Goal: Task Accomplishment & Management: Complete application form

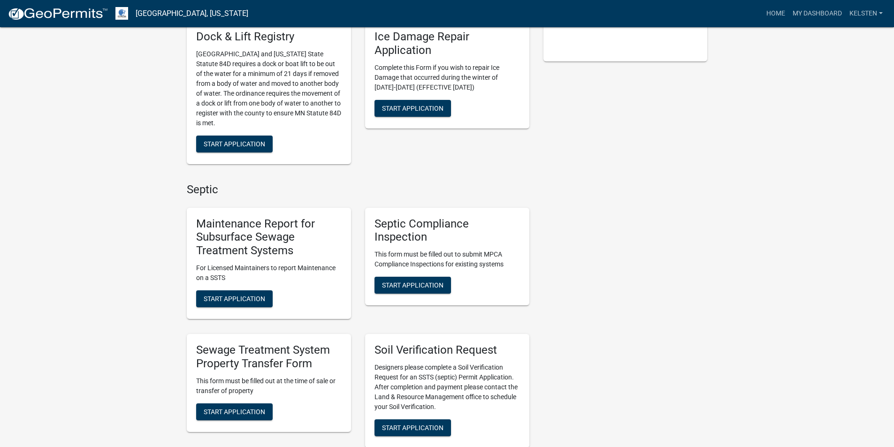
scroll to position [329, 0]
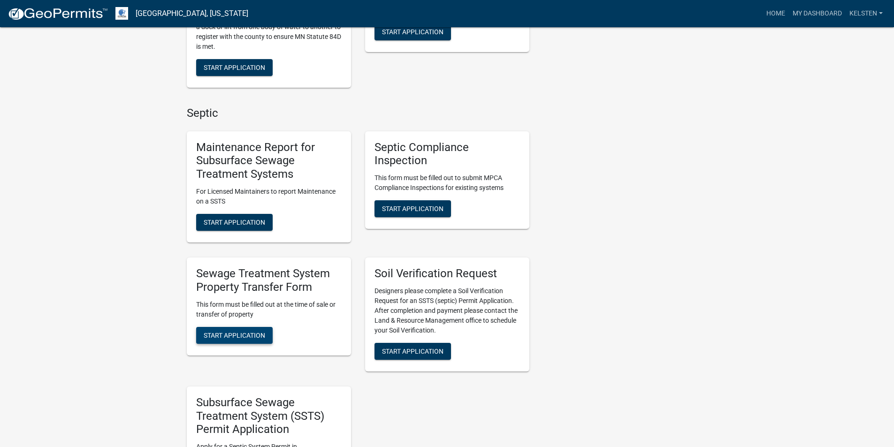
click at [220, 329] on button "Start Application" at bounding box center [234, 335] width 77 height 17
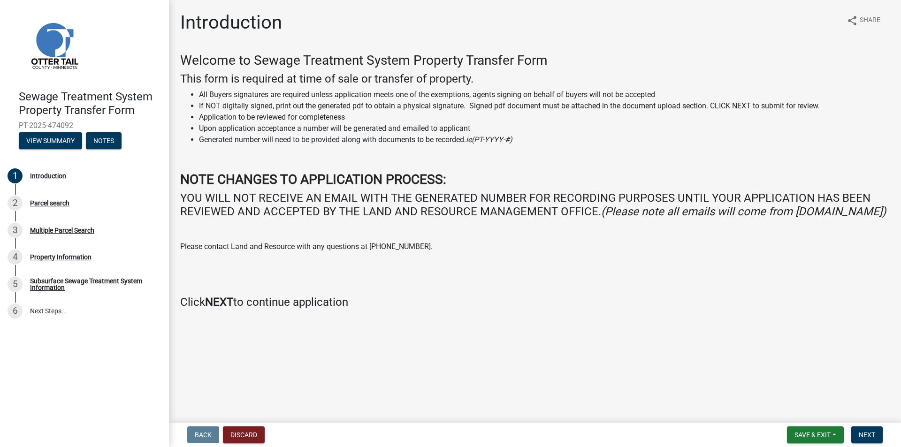
click at [882, 423] on nav "Back Discard Save & Exit Save Save & Exit Next" at bounding box center [535, 435] width 732 height 24
click at [870, 433] on span "Next" at bounding box center [867, 435] width 16 height 8
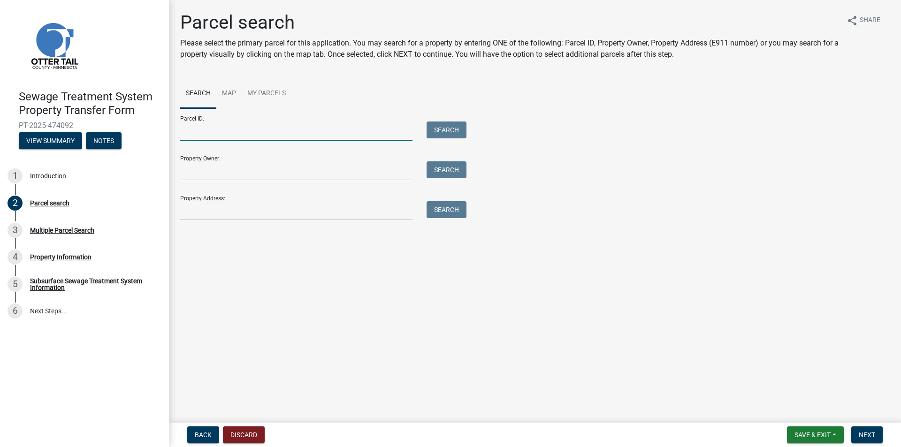
click at [242, 127] on input "Parcel ID:" at bounding box center [296, 131] width 232 height 19
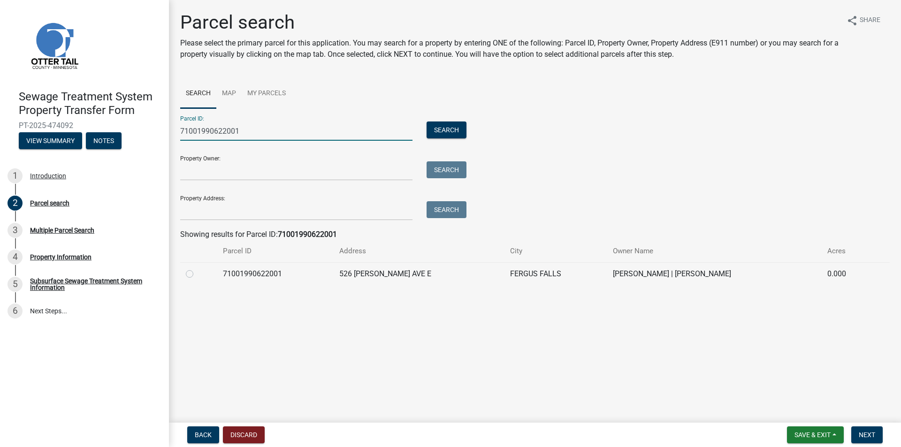
type input "71001990622001"
click at [194, 273] on div at bounding box center [199, 273] width 26 height 11
click at [210, 266] on td at bounding box center [198, 273] width 37 height 23
click at [197, 268] on label at bounding box center [197, 268] width 0 height 0
click at [197, 272] on input "radio" at bounding box center [200, 271] width 6 height 6
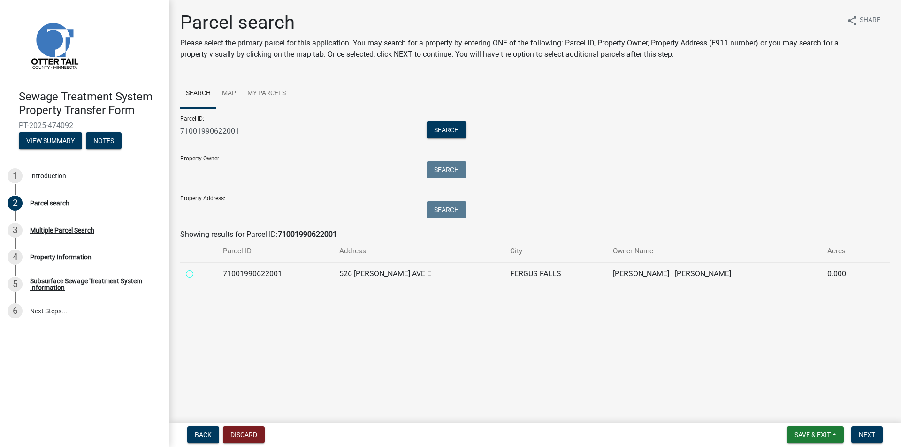
radio input "true"
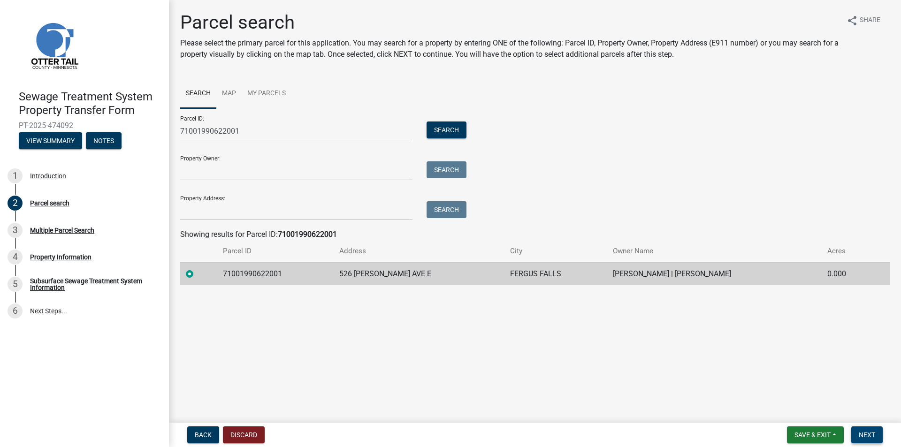
click at [871, 437] on span "Next" at bounding box center [867, 435] width 16 height 8
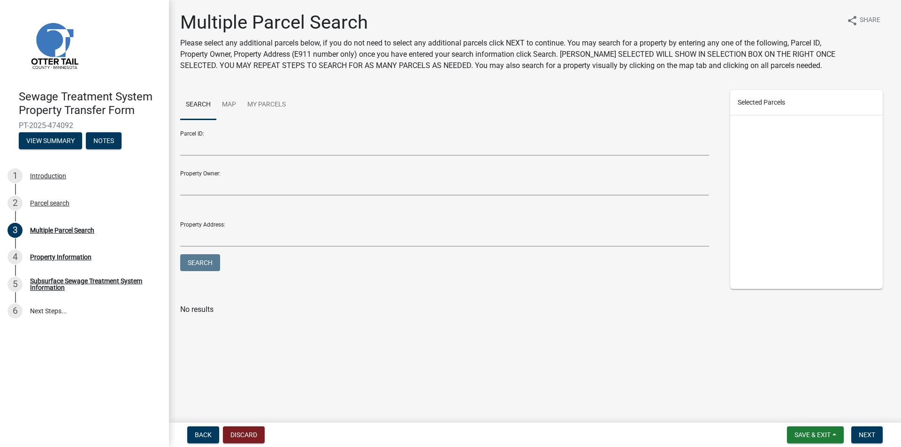
click at [869, 423] on nav "Back Discard Save & Exit Save Save & Exit Next" at bounding box center [535, 435] width 732 height 24
click at [871, 429] on button "Next" at bounding box center [866, 435] width 31 height 17
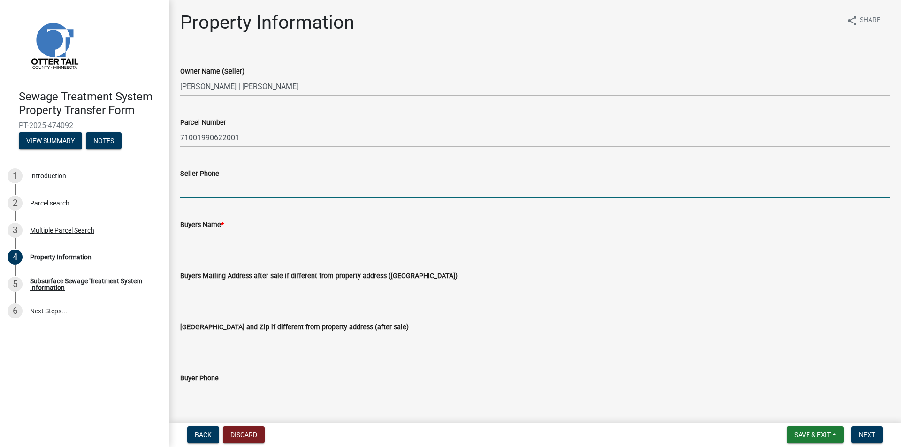
click at [225, 181] on input "Seller Phone" at bounding box center [535, 188] width 710 height 19
type input "2182055395"
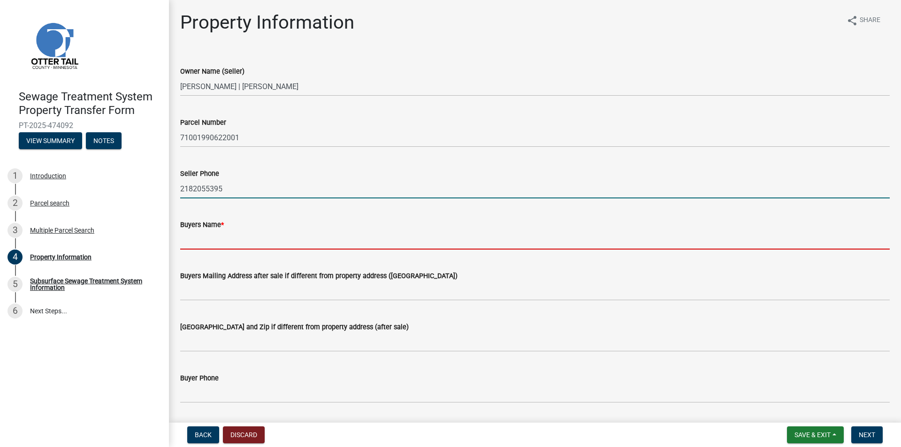
click at [237, 241] on input "Buyers Name *" at bounding box center [535, 239] width 710 height 19
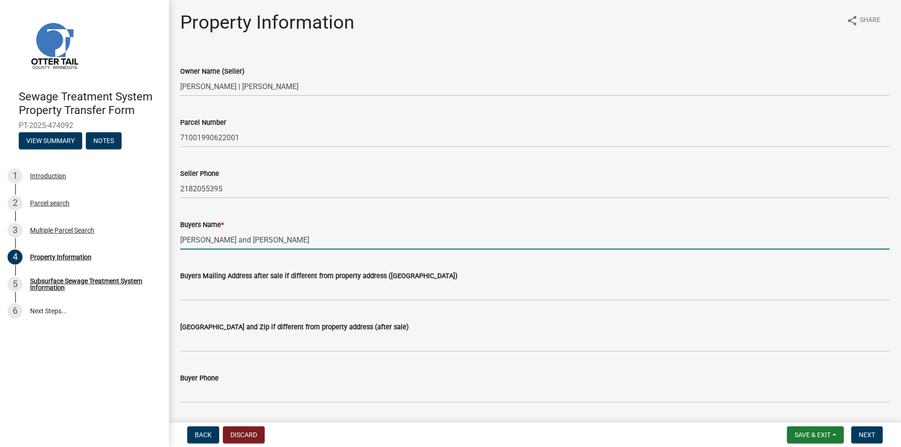
type input "[PERSON_NAME] and [PERSON_NAME]"
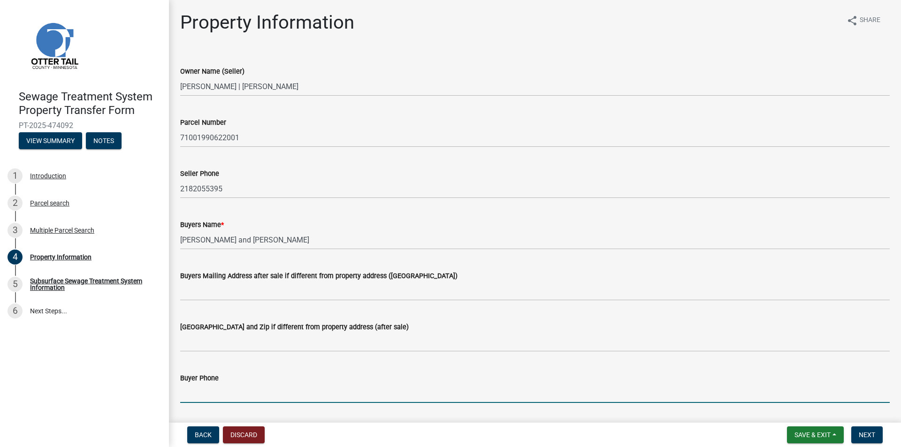
scroll to position [227, 0]
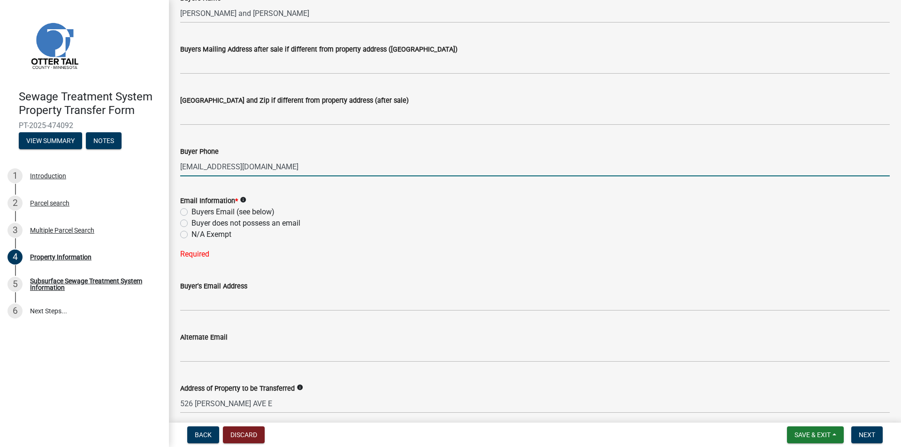
type input "[EMAIL_ADDRESS][DOMAIN_NAME]"
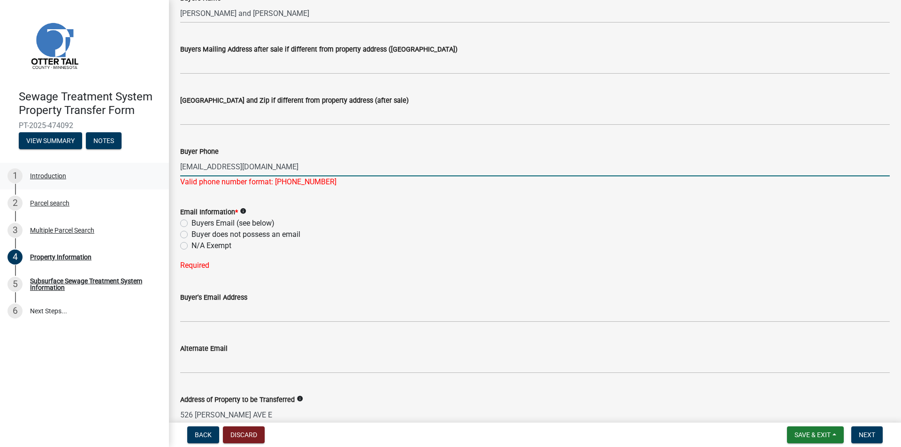
drag, startPoint x: 286, startPoint y: 169, endPoint x: 101, endPoint y: 172, distance: 185.4
click at [101, 172] on div "Sewage Treatment System Property Transfer Form PT-2025-474092 View Summary Note…" at bounding box center [450, 223] width 901 height 447
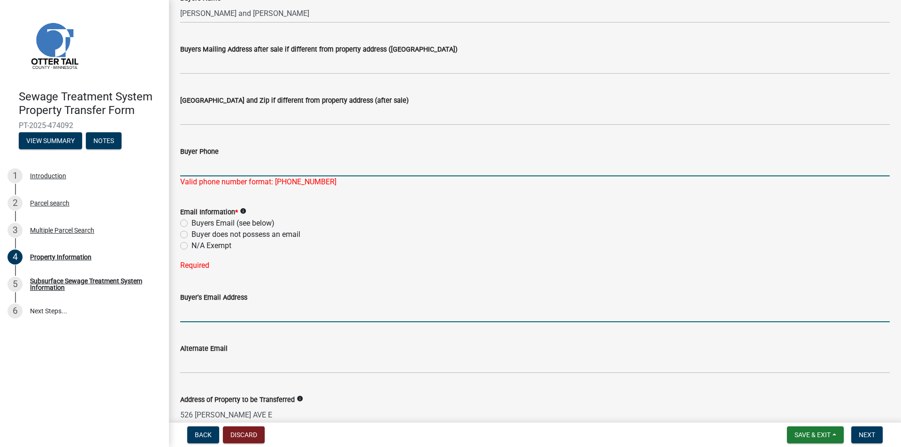
click at [207, 308] on input "Buyer's Email Address" at bounding box center [535, 312] width 710 height 19
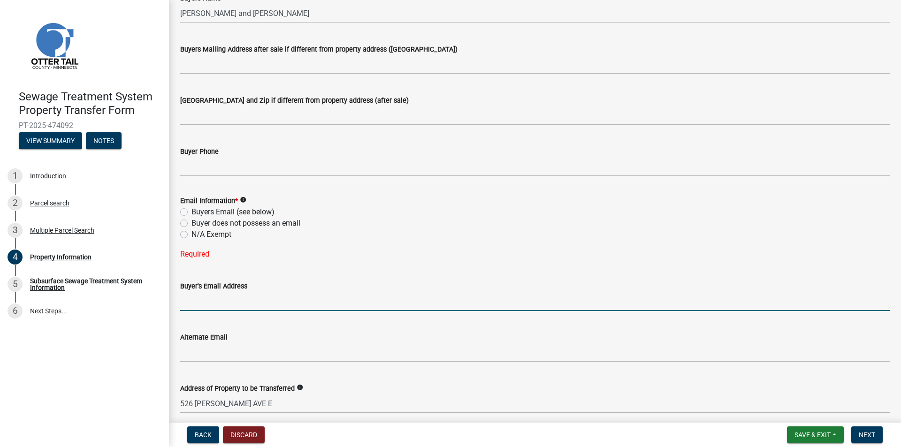
paste input "[EMAIL_ADDRESS][DOMAIN_NAME]"
drag, startPoint x: 187, startPoint y: 303, endPoint x: 236, endPoint y: 304, distance: 48.4
click at [187, 302] on input "[EMAIL_ADDRESS][DOMAIN_NAME]" at bounding box center [535, 301] width 710 height 19
type input "[EMAIL_ADDRESS][DOMAIN_NAME]"
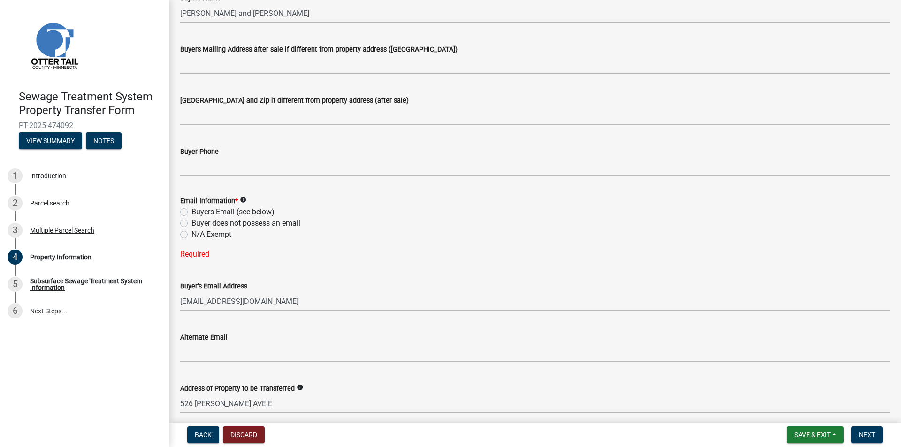
click at [192, 209] on label "Buyers Email (see below)" at bounding box center [233, 212] width 83 height 11
click at [192, 209] on input "Buyers Email (see below)" at bounding box center [195, 210] width 6 height 6
radio input "true"
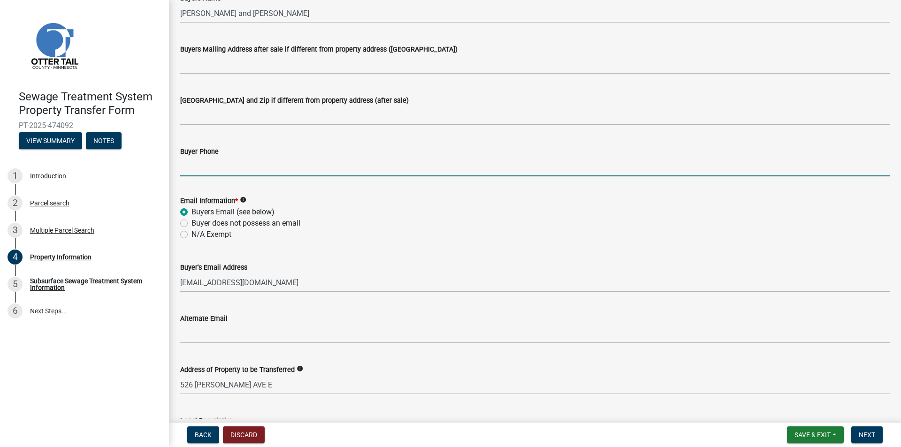
click at [201, 174] on input "Buyer Phone" at bounding box center [535, 166] width 710 height 19
type input "2188204388"
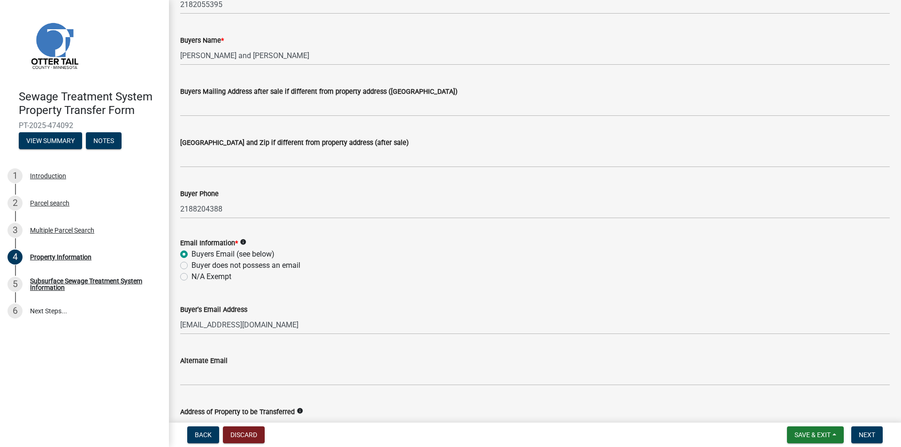
scroll to position [274, 0]
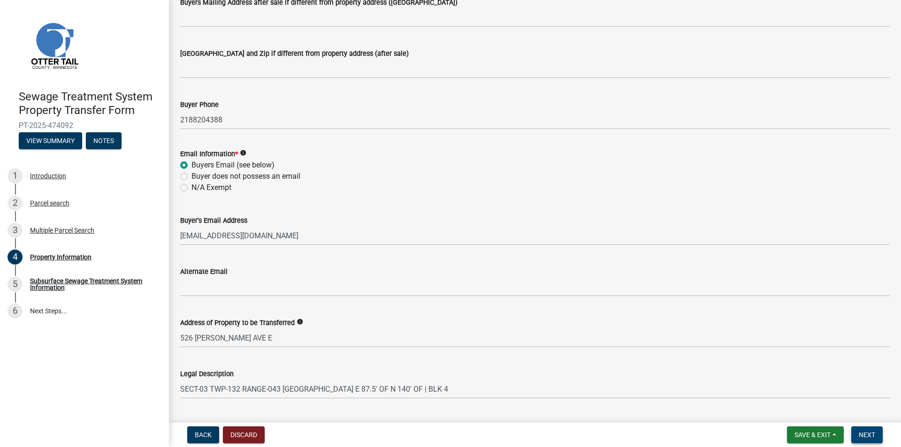
click at [859, 429] on button "Next" at bounding box center [866, 435] width 31 height 17
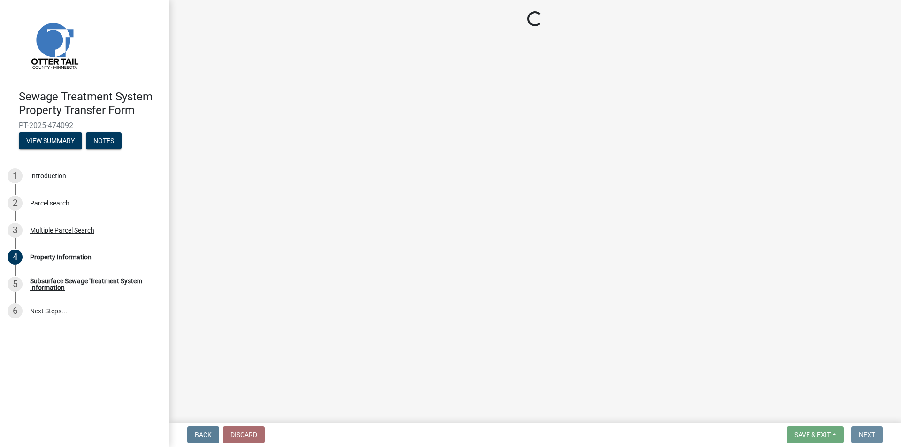
scroll to position [0, 0]
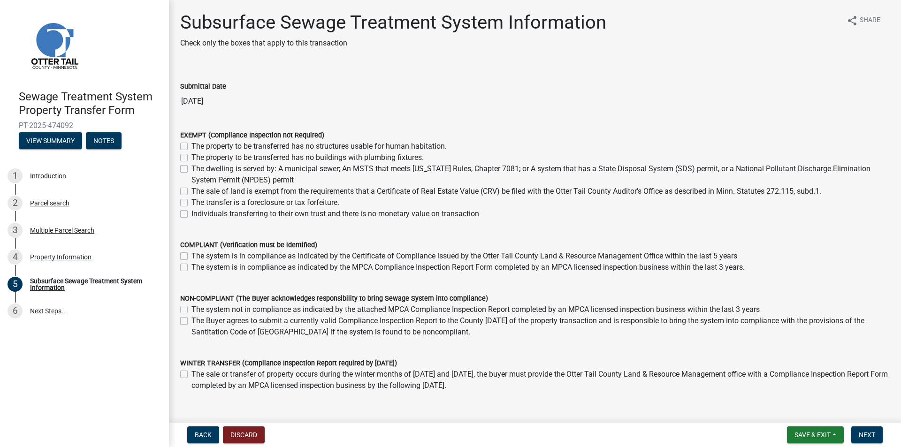
click at [261, 161] on label "The property to be transferred has no buildings with plumbing fixtures." at bounding box center [308, 157] width 232 height 11
click at [198, 158] on input "The property to be transferred has no buildings with plumbing fixtures." at bounding box center [195, 155] width 6 height 6
checkbox input "true"
checkbox input "false"
checkbox input "true"
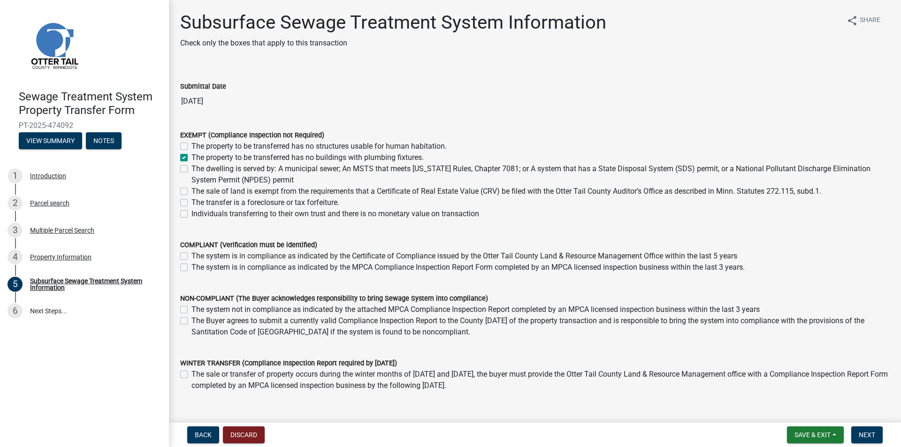
checkbox input "false"
click at [263, 168] on label "The dwelling is served by: A municipal sewer; An MSTS that meets [US_STATE] Rul…" at bounding box center [541, 174] width 698 height 23
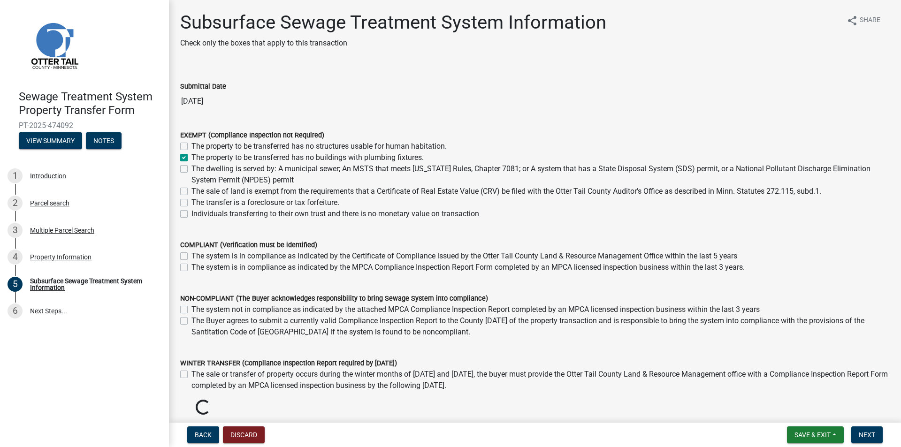
click at [198, 168] on input "The dwelling is served by: A municipal sewer; An MSTS that meets [US_STATE] Rul…" at bounding box center [195, 166] width 6 height 6
checkbox input "true"
checkbox input "false"
checkbox input "true"
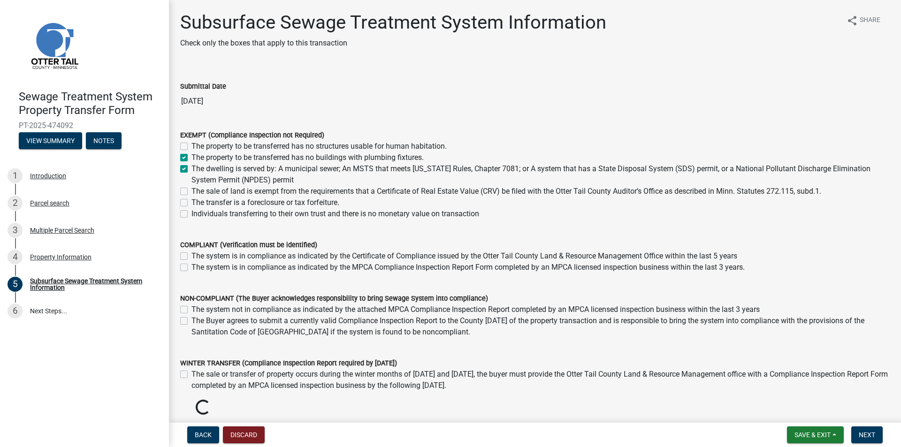
checkbox input "false"
click at [265, 157] on label "The property to be transferred has no buildings with plumbing fixtures." at bounding box center [308, 157] width 232 height 11
click at [198, 157] on input "The property to be transferred has no buildings with plumbing fixtures." at bounding box center [195, 155] width 6 height 6
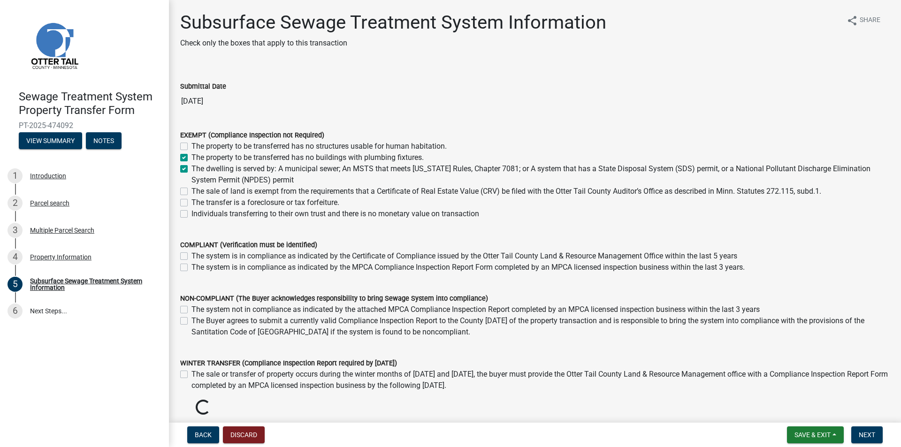
checkbox input "false"
checkbox input "true"
checkbox input "false"
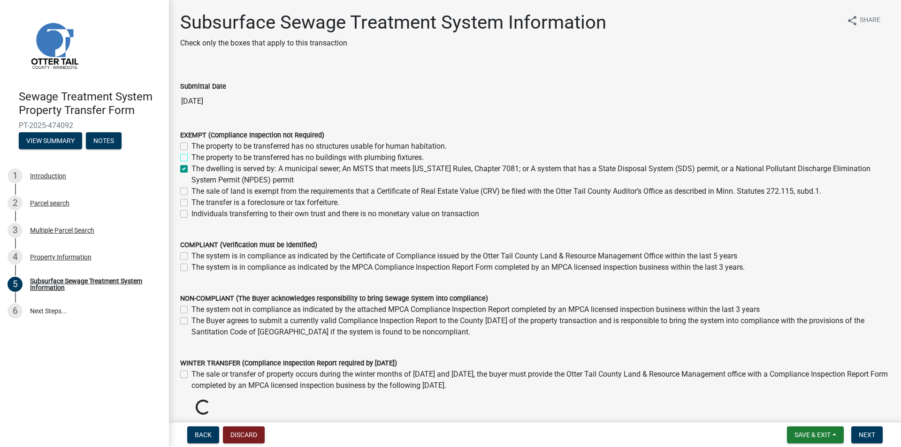
checkbox input "false"
click at [863, 432] on span "Next" at bounding box center [867, 435] width 16 height 8
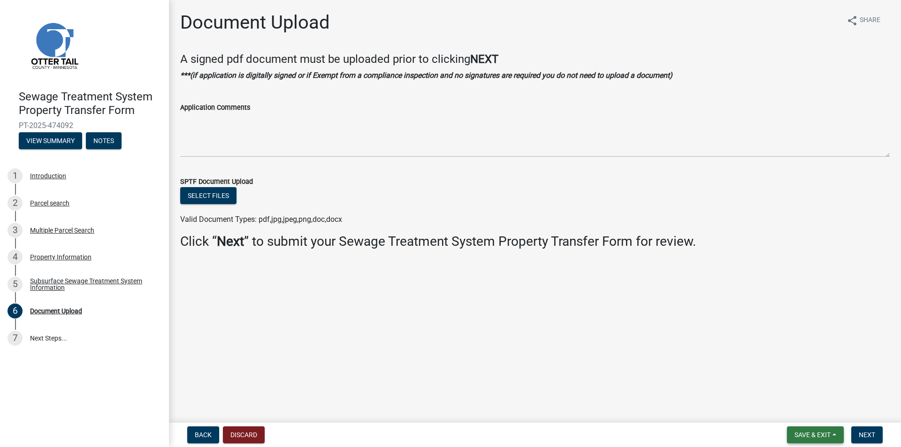
click at [832, 432] on button "Save & Exit" at bounding box center [815, 435] width 57 height 17
click at [827, 429] on button "Save & Exit" at bounding box center [815, 435] width 57 height 17
click at [499, 379] on main "Document Upload share Share A signed pdf document must be uploaded prior to cli…" at bounding box center [535, 209] width 732 height 419
